Goal: Information Seeking & Learning: Stay updated

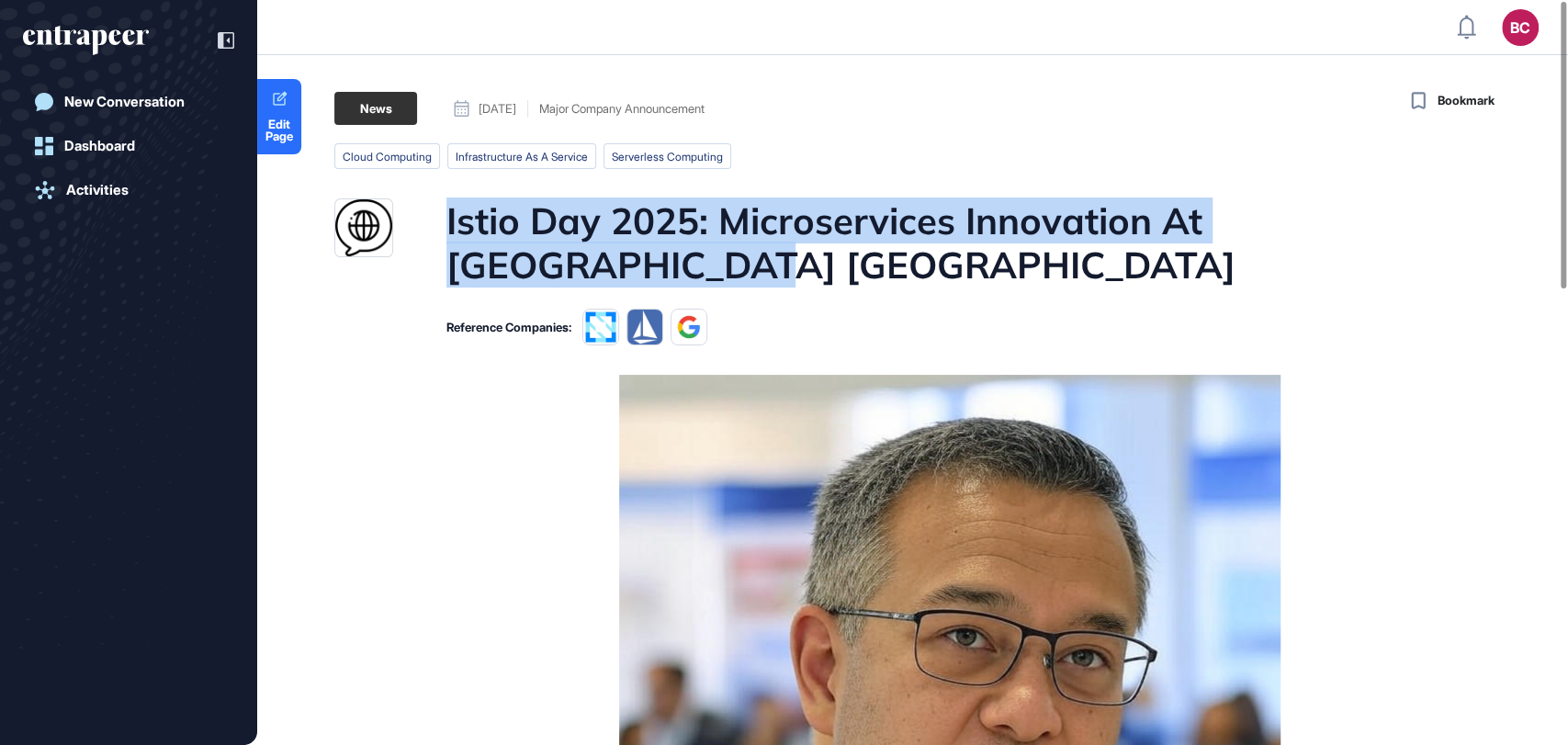
drag, startPoint x: 448, startPoint y: 222, endPoint x: 603, endPoint y: 271, distance: 162.6
click at [603, 271] on h1 "Istio Day 2025: Microservices Innovation At KubeCon Atlanta" at bounding box center [948, 242] width 1003 height 88
copy h1 "Istio Day 2025: Microservices Innovation At KubeCon Atlanta"
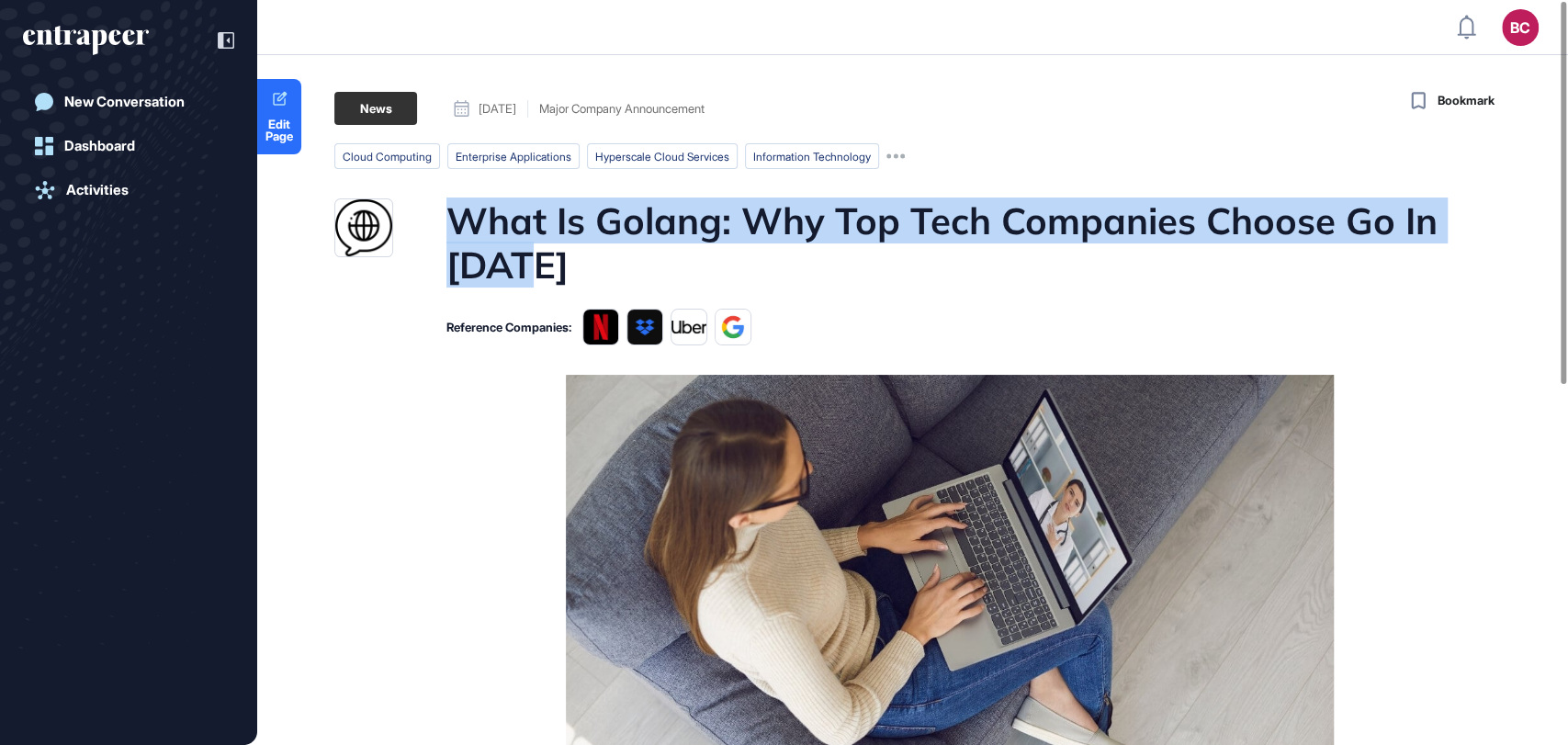
drag, startPoint x: 448, startPoint y: 217, endPoint x: 562, endPoint y: 257, distance: 120.8
click at [562, 257] on h1 "What Is Golang: Why Top Tech Companies Choose Go In 2025" at bounding box center [948, 242] width 1003 height 88
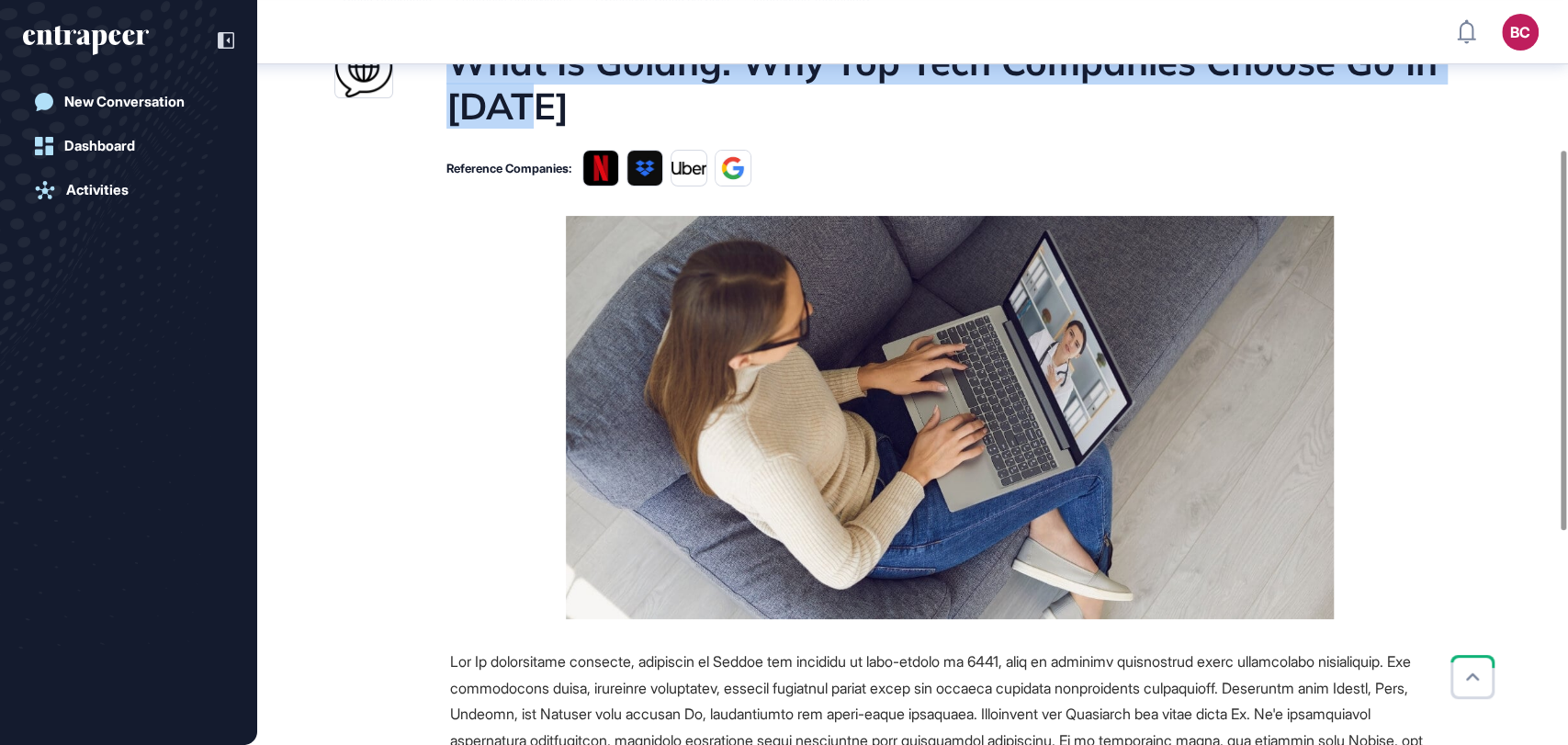
scroll to position [106, 0]
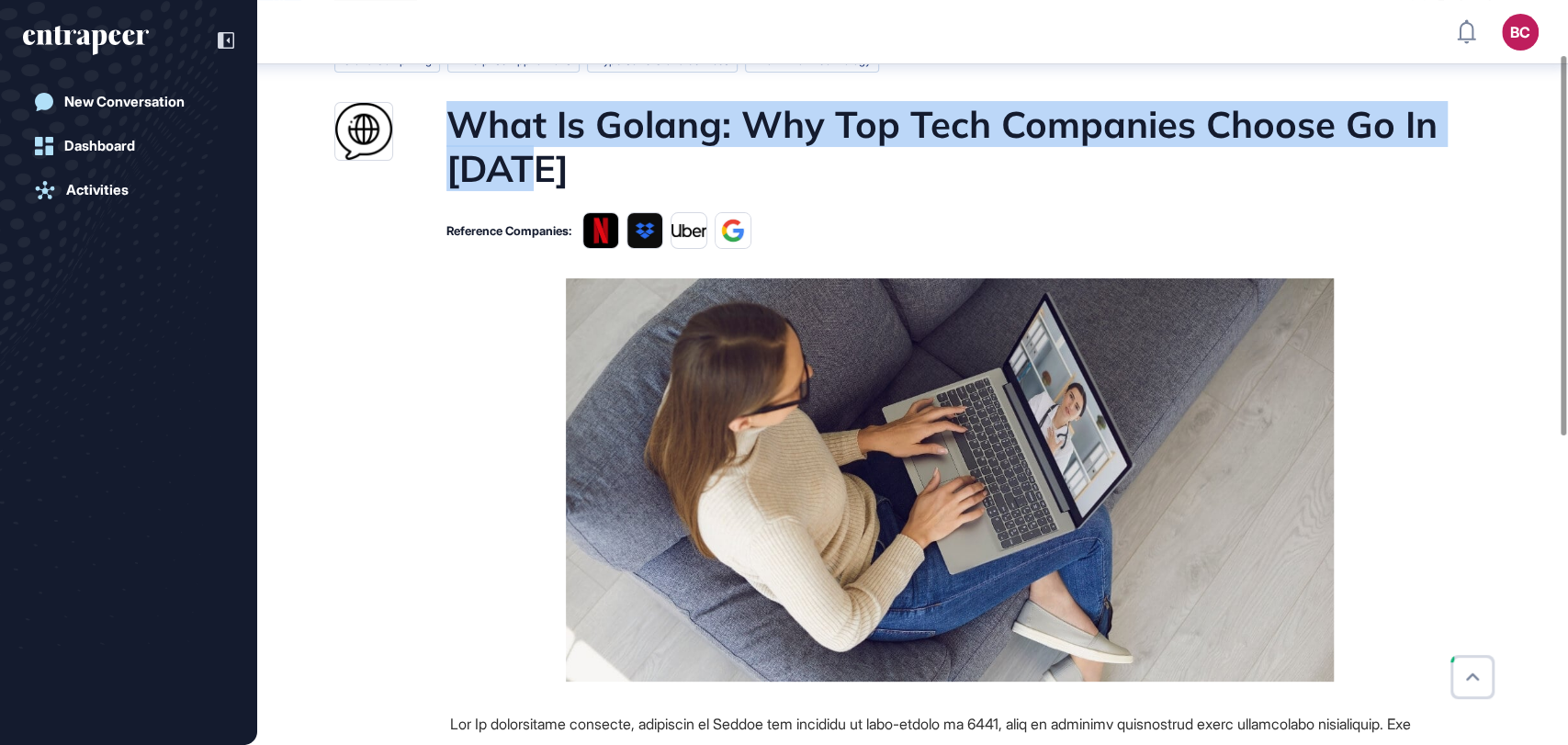
copy h1 "What Is Golang: Why Top Tech Companies Choose Go In 2025"
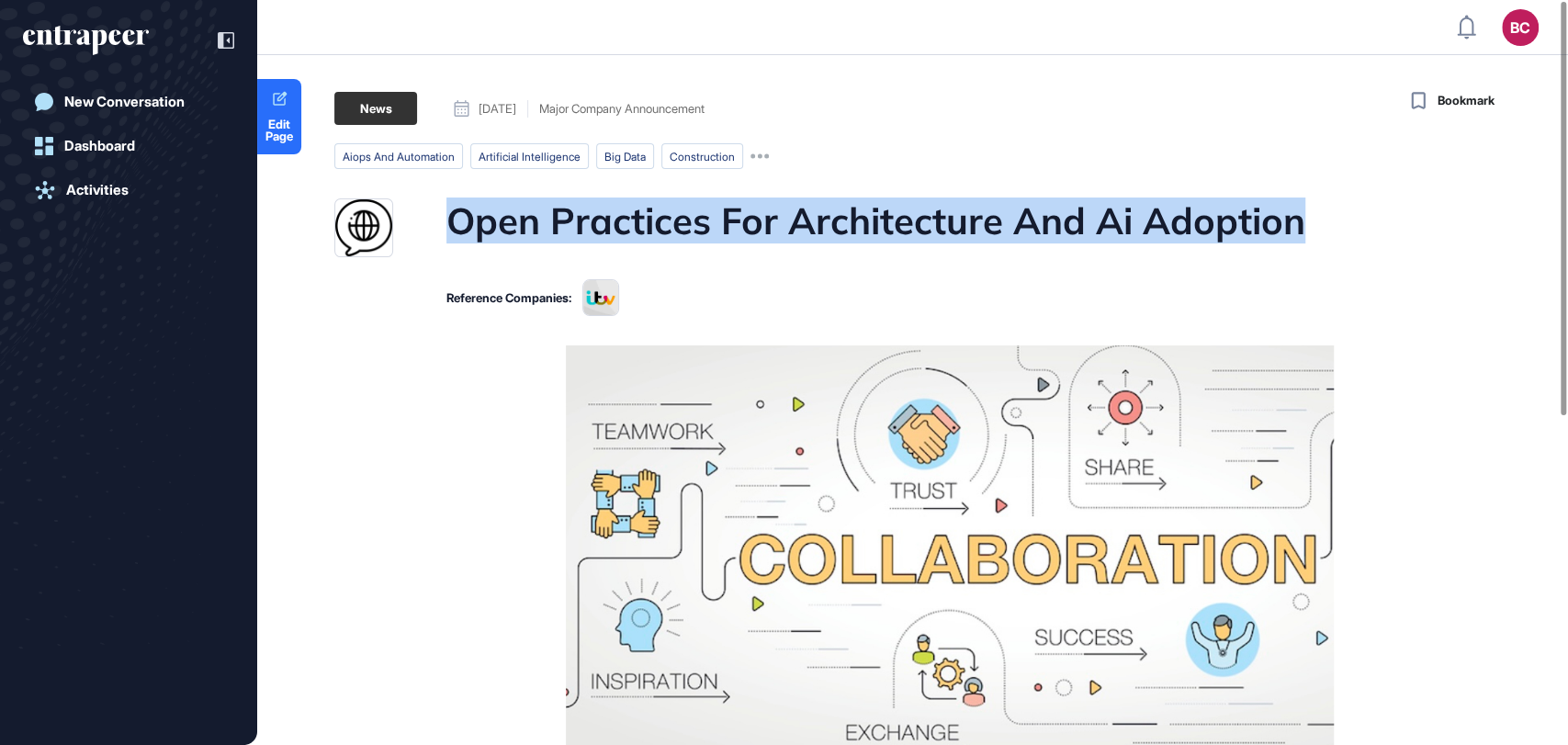
drag, startPoint x: 1316, startPoint y: 221, endPoint x: 450, endPoint y: 232, distance: 866.1
click at [450, 232] on div "Open Practices For Architecture And Ai Adoption" at bounding box center [892, 228] width 1115 height 59
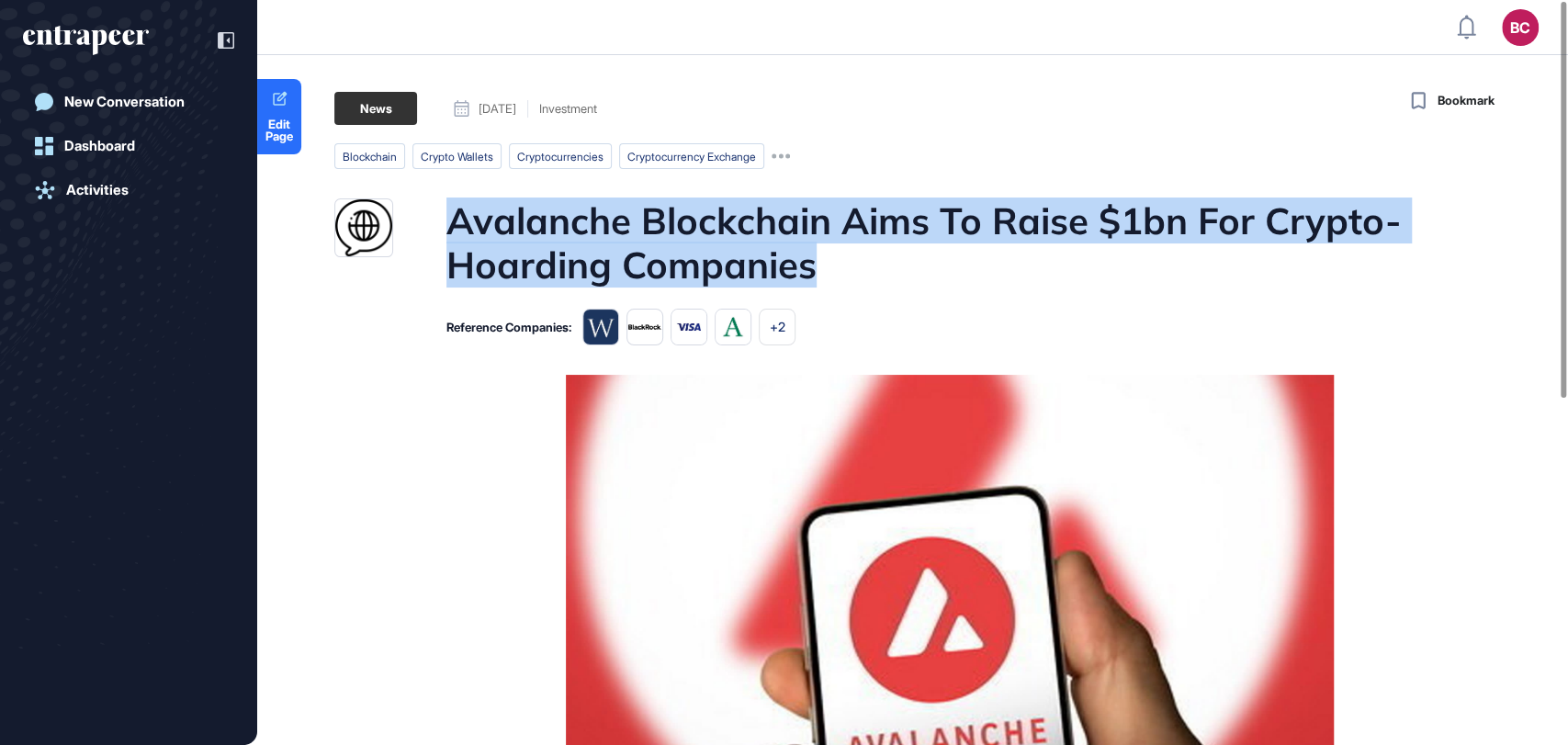
drag, startPoint x: 444, startPoint y: 222, endPoint x: 809, endPoint y: 277, distance: 369.1
click at [809, 277] on div "Avalanche Blockchain Aims To Raise $1bn For Crypto-Hoarding Companies" at bounding box center [892, 242] width 1115 height 88
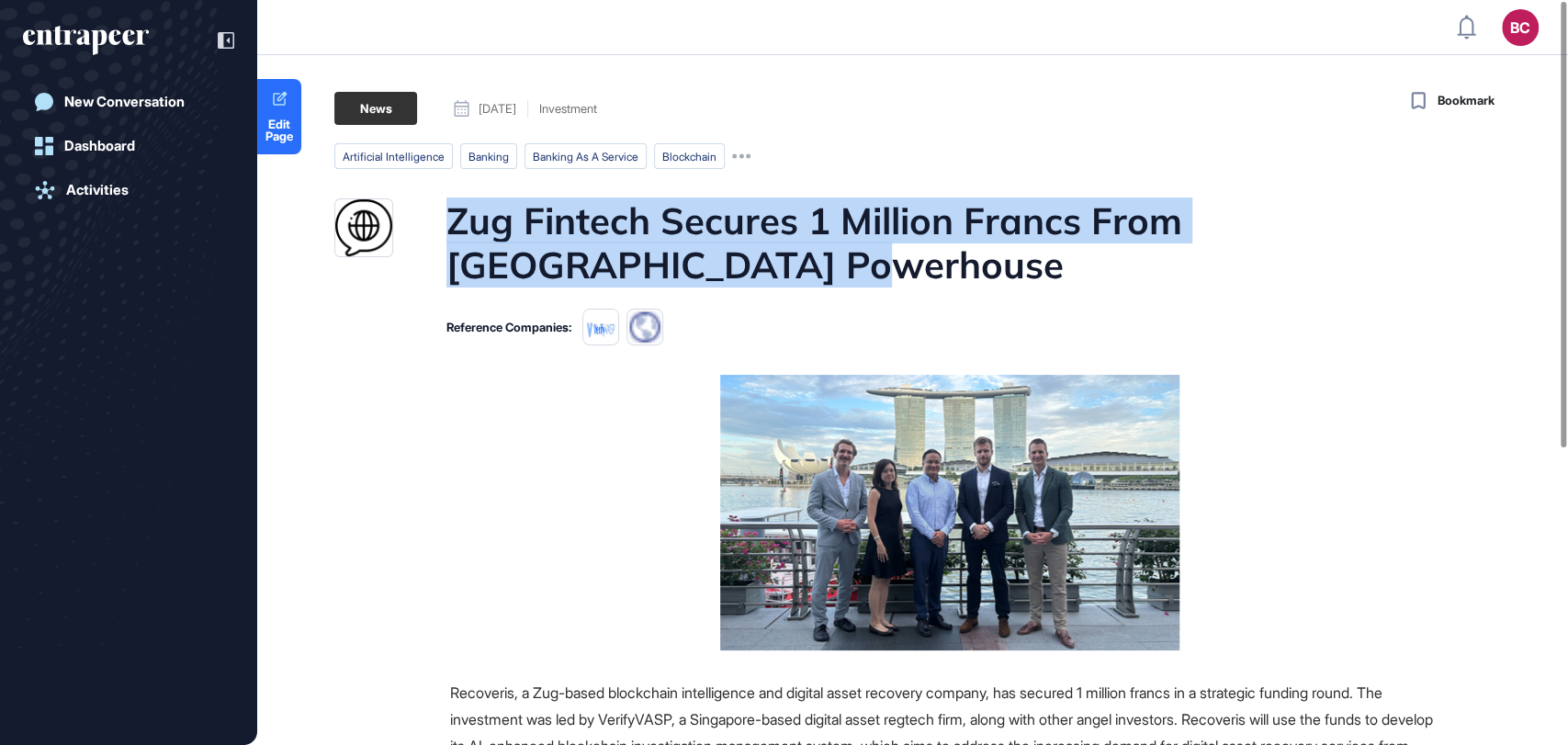
drag, startPoint x: 444, startPoint y: 215, endPoint x: 719, endPoint y: 266, distance: 279.7
click at [719, 266] on div "Zug Fintech Secures 1 Million Francs From [GEOGRAPHIC_DATA] Powerhouse" at bounding box center [892, 242] width 1115 height 88
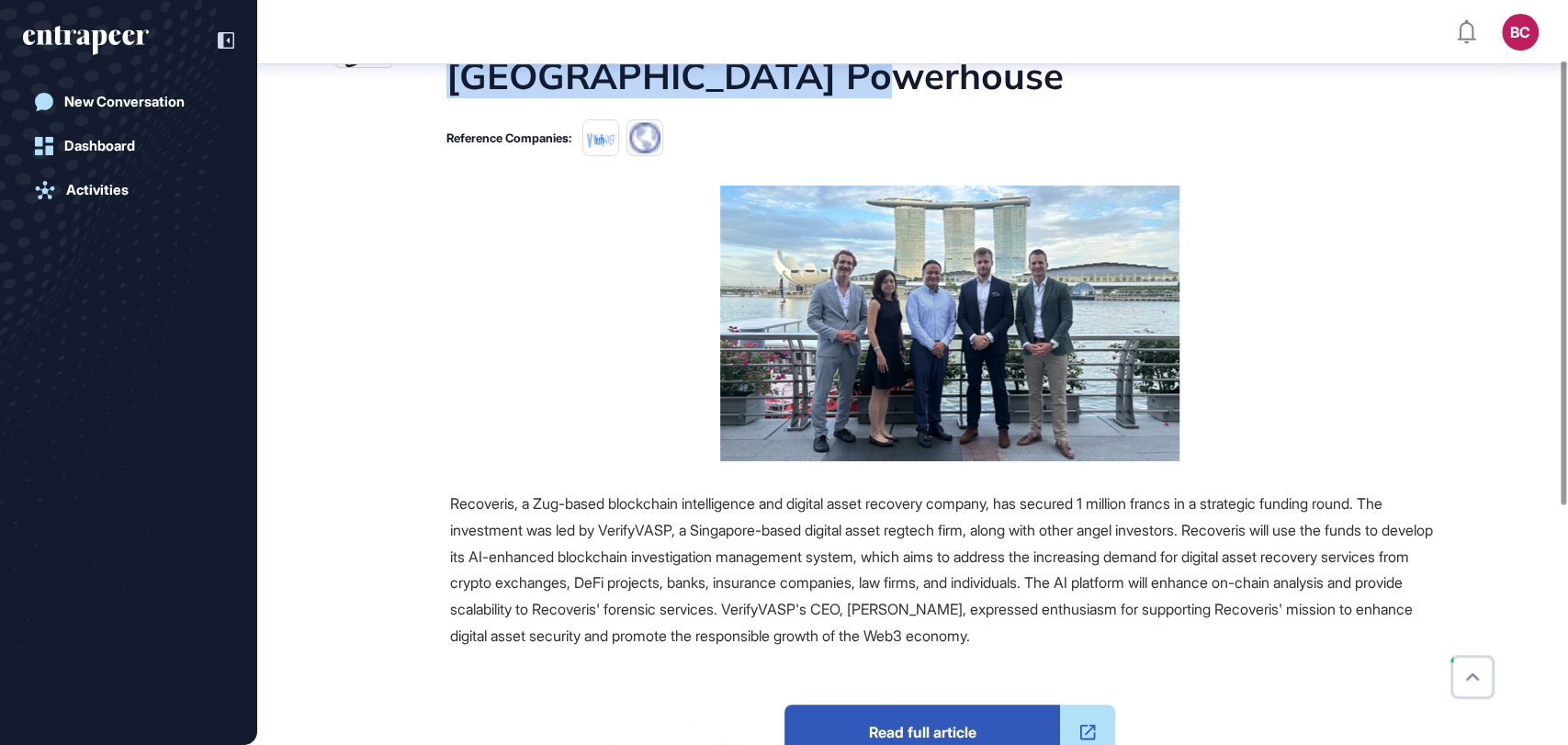
scroll to position [212, 0]
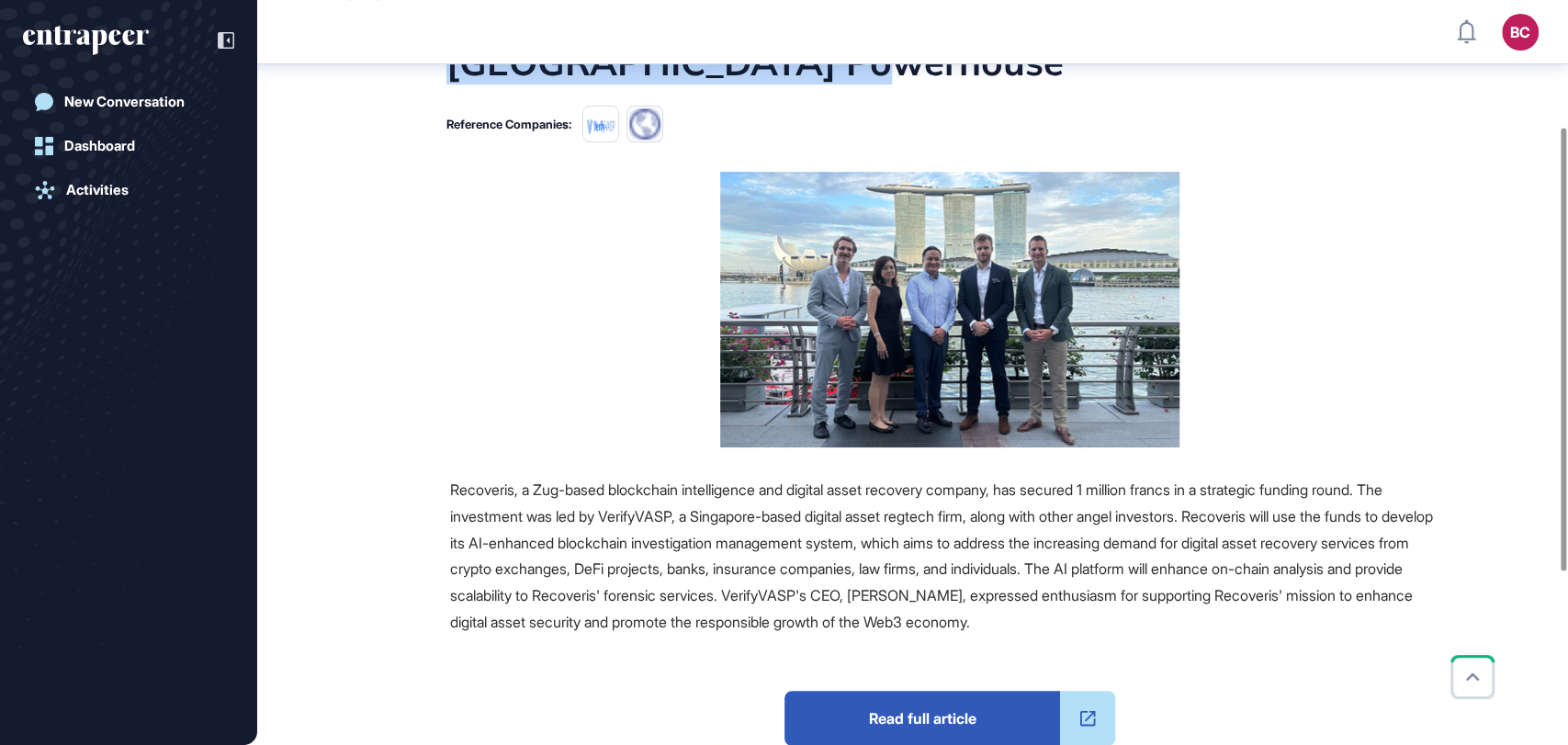
copy h1 "Zug Fintech Secures 1 Million Francs From [GEOGRAPHIC_DATA] Powerhouse"
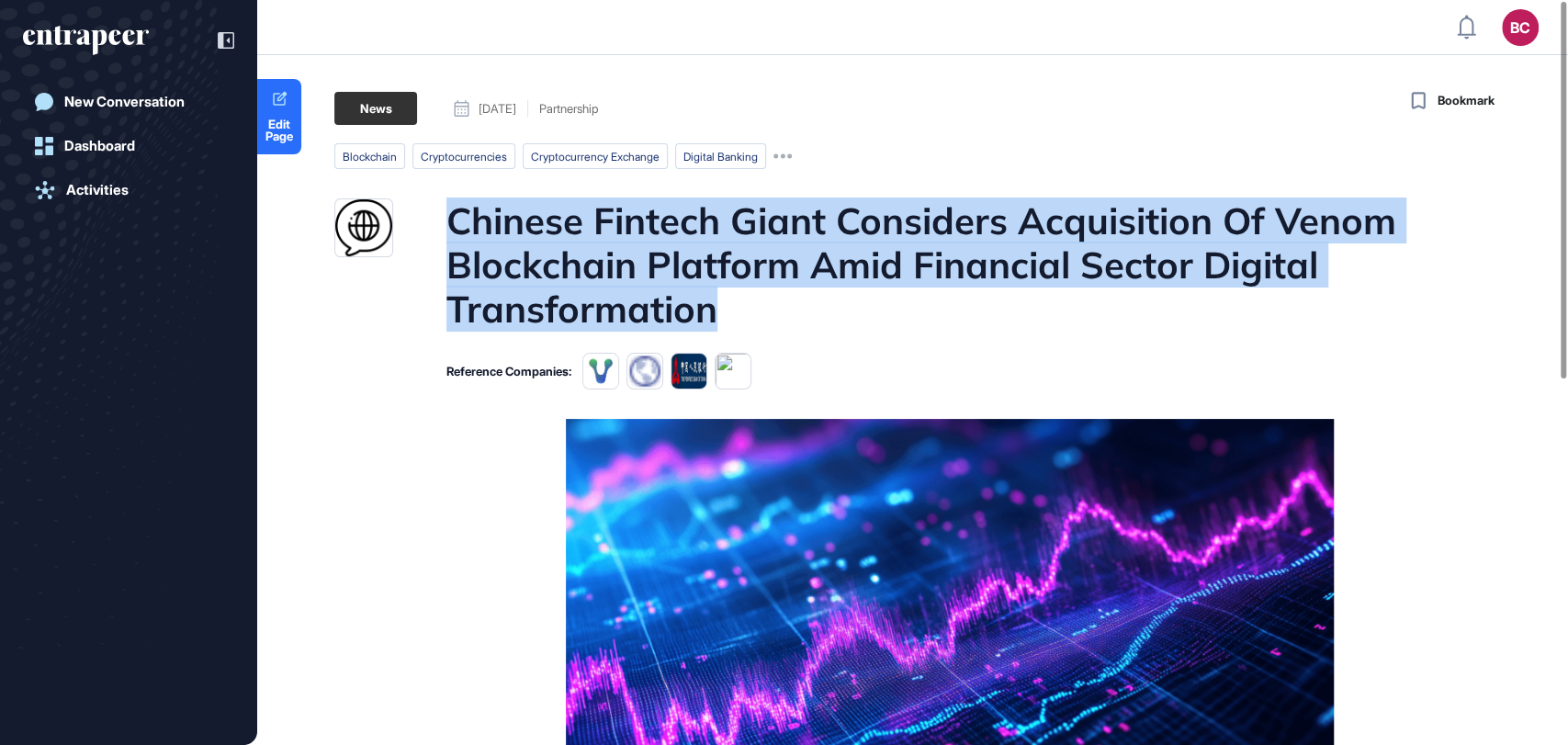
drag, startPoint x: 440, startPoint y: 202, endPoint x: 779, endPoint y: 318, distance: 358.3
click at [779, 318] on div "Chinese Fintech Giant Considers Acquisition Of Venom Blockchain Platform Amid F…" at bounding box center [892, 264] width 1115 height 133
copy h1 "Chinese Fintech Giant Considers Acquisition Of Venom Blockchain Platform Amid F…"
